Goal: Task Accomplishment & Management: Manage account settings

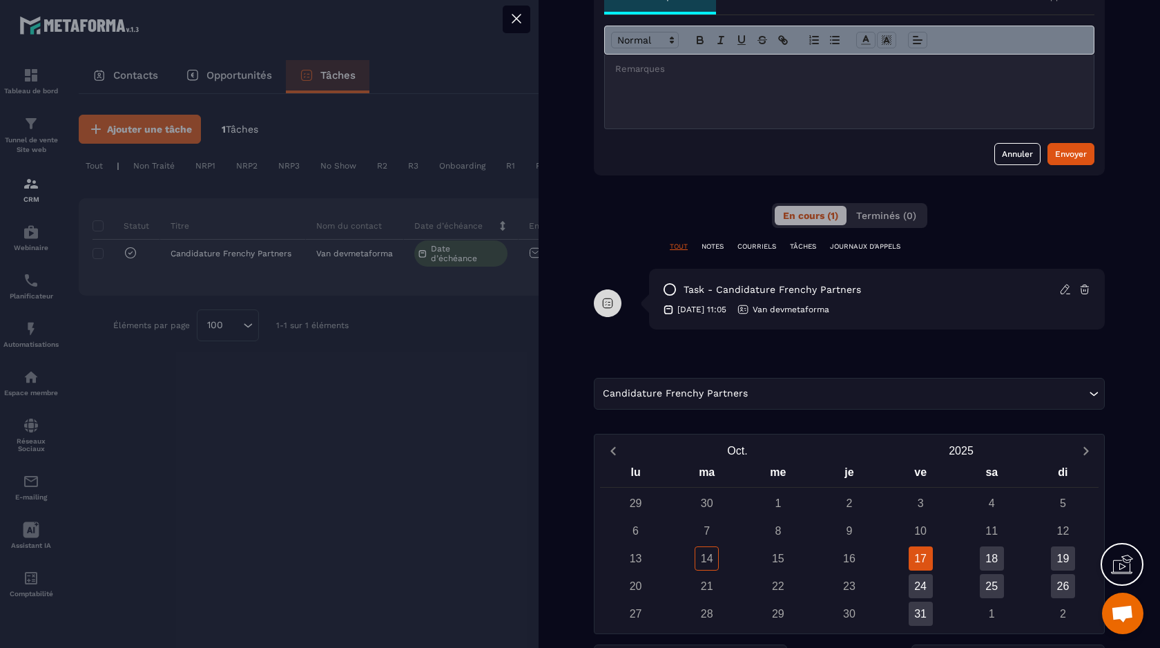
scroll to position [684, 0]
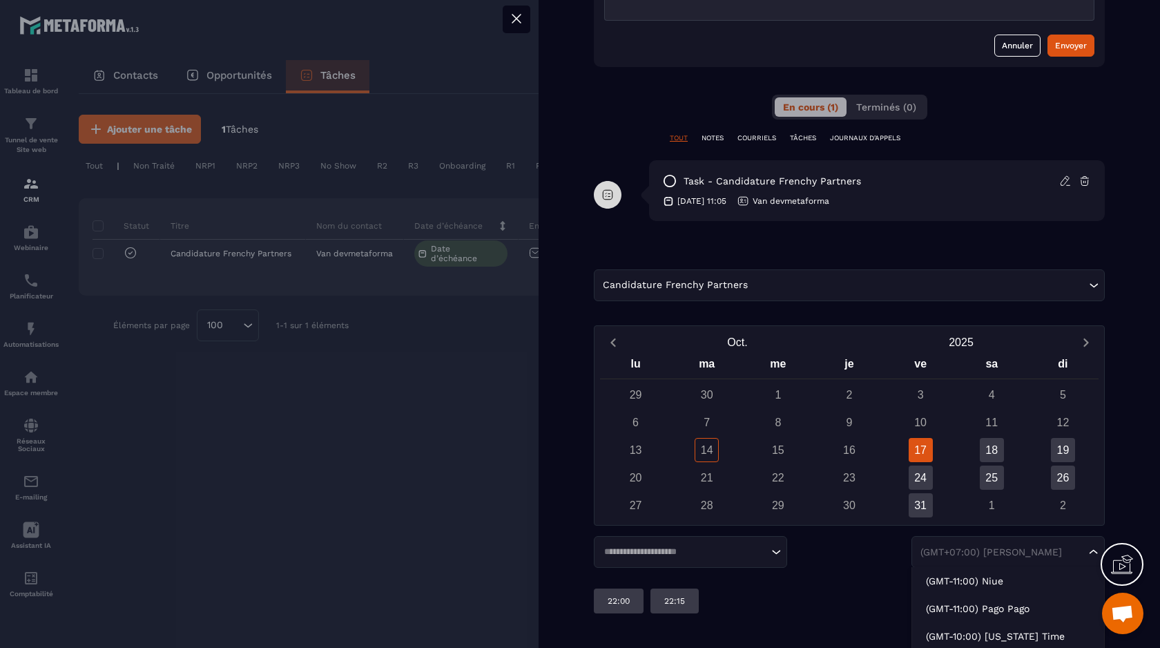
click at [951, 559] on div "(GMT+07:00) [PERSON_NAME]" at bounding box center [1001, 552] width 171 height 14
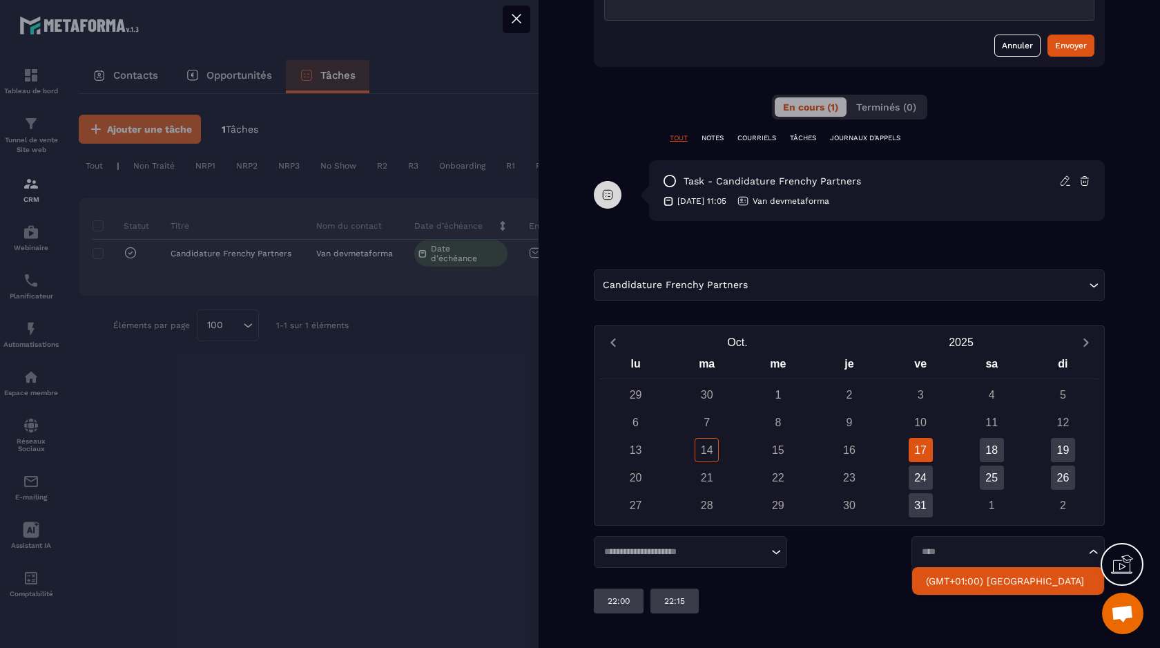
click at [971, 580] on p "(GMT+01:00) [GEOGRAPHIC_DATA]" at bounding box center [1008, 581] width 164 height 14
type input "****"
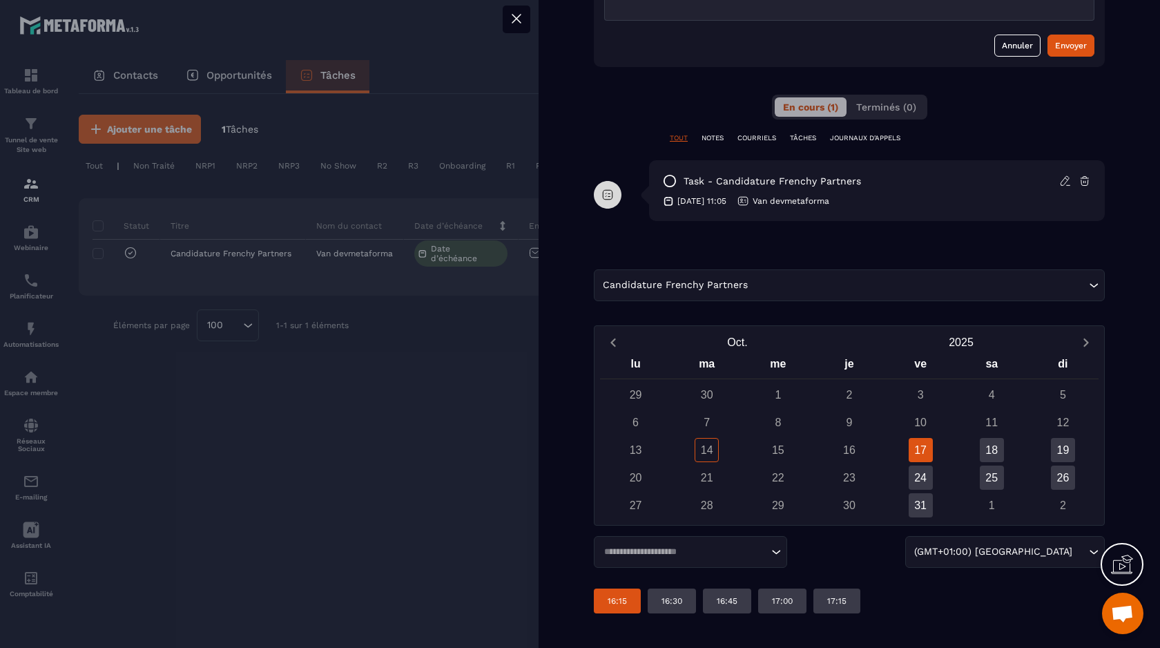
click at [619, 600] on p "16:15" at bounding box center [617, 600] width 19 height 11
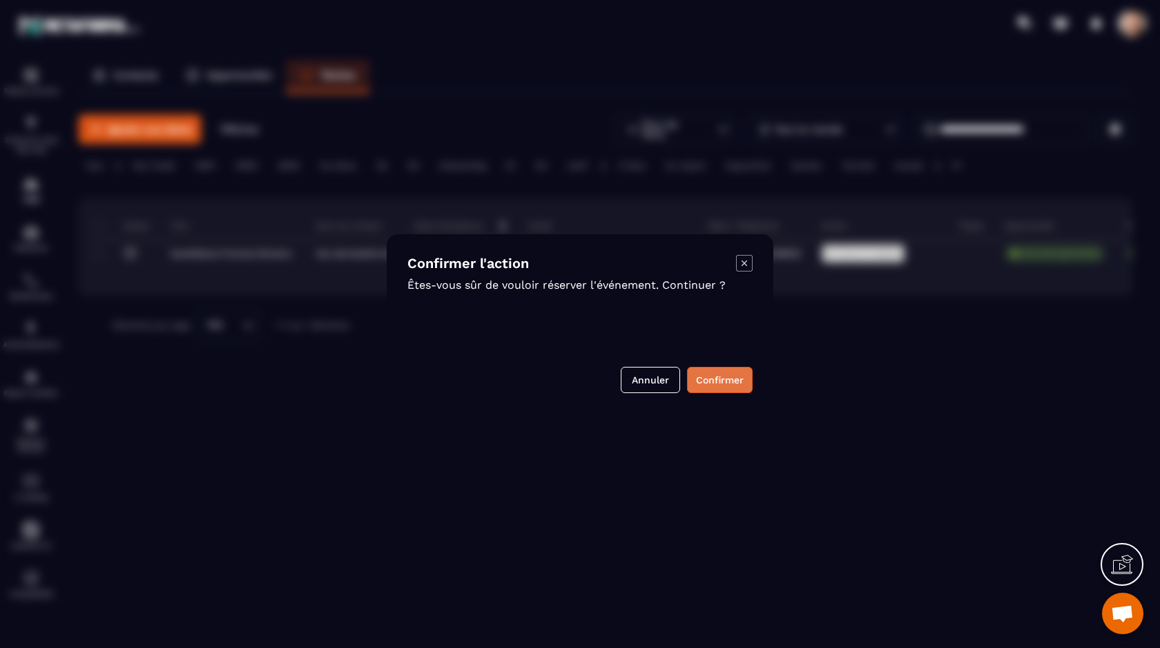
click at [724, 382] on button "Confirmer" at bounding box center [720, 380] width 66 height 26
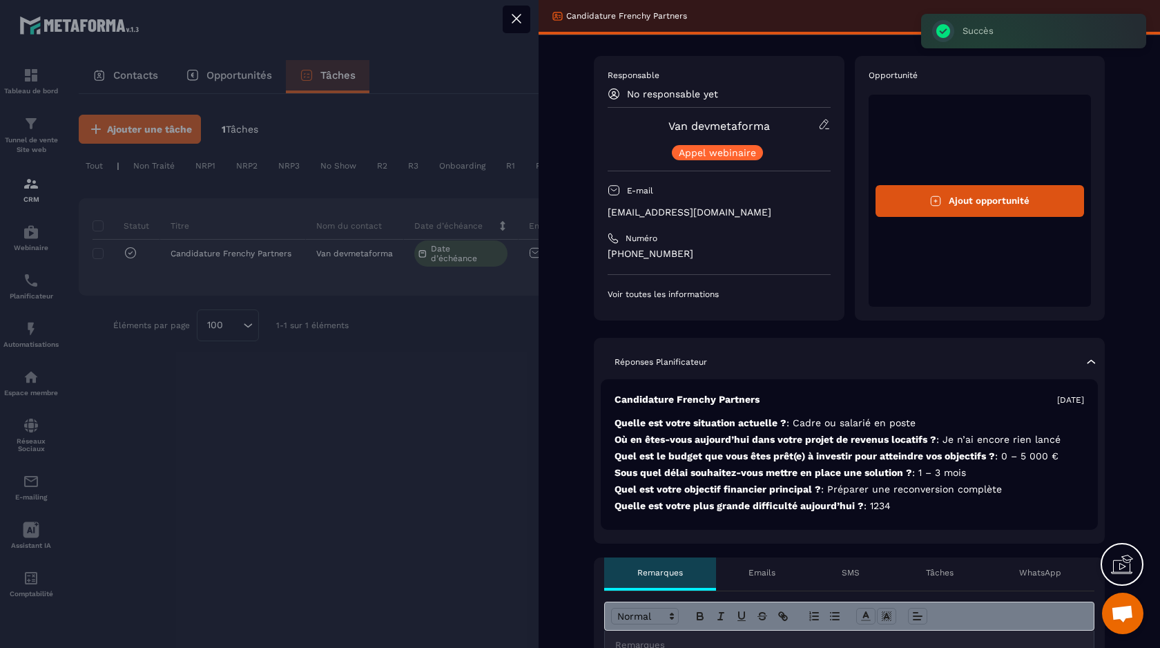
scroll to position [0, 0]
click at [517, 23] on icon at bounding box center [516, 18] width 17 height 17
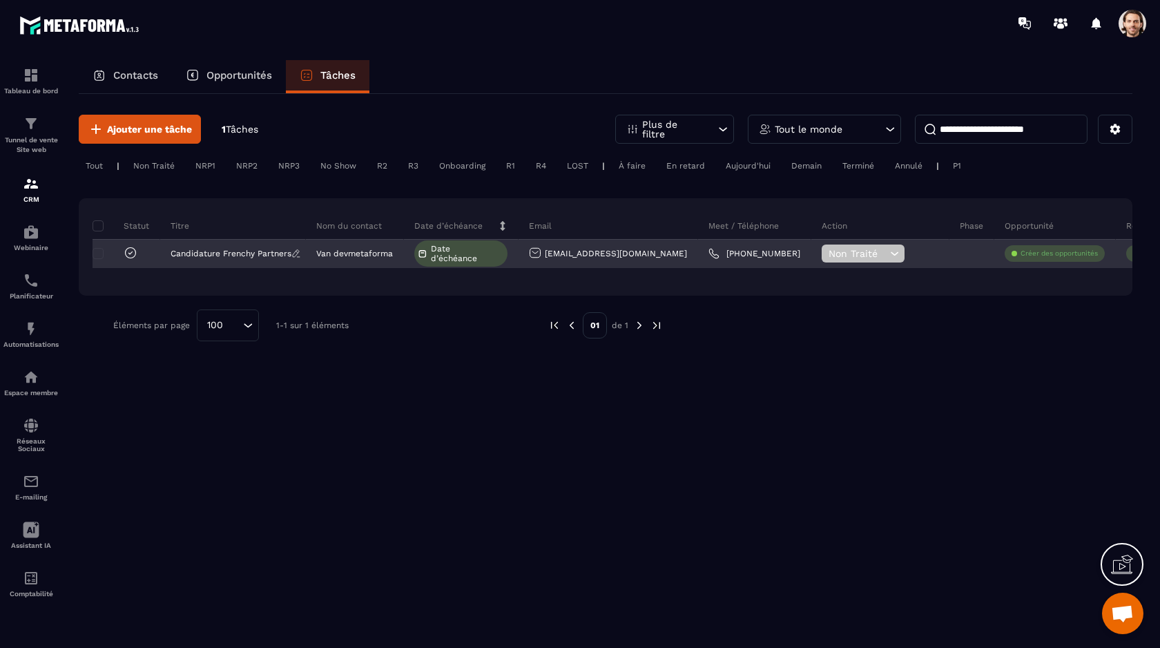
click at [265, 251] on p "Candidature Frenchy Partners" at bounding box center [231, 254] width 121 height 10
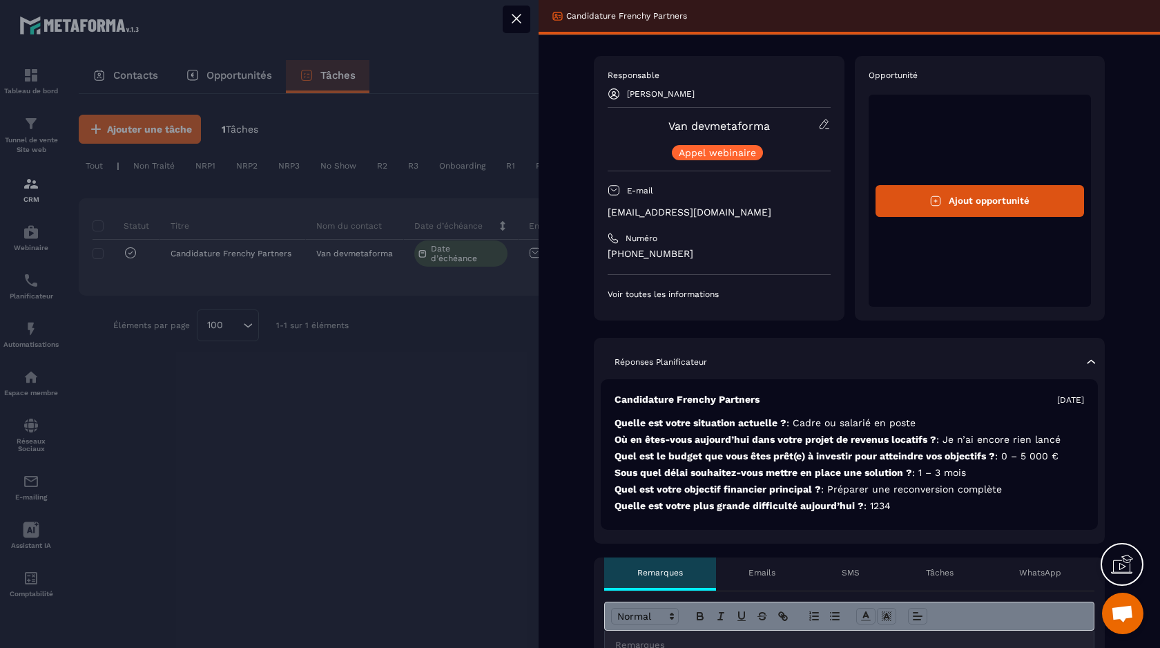
scroll to position [578, 0]
